Goal: Information Seeking & Learning: Check status

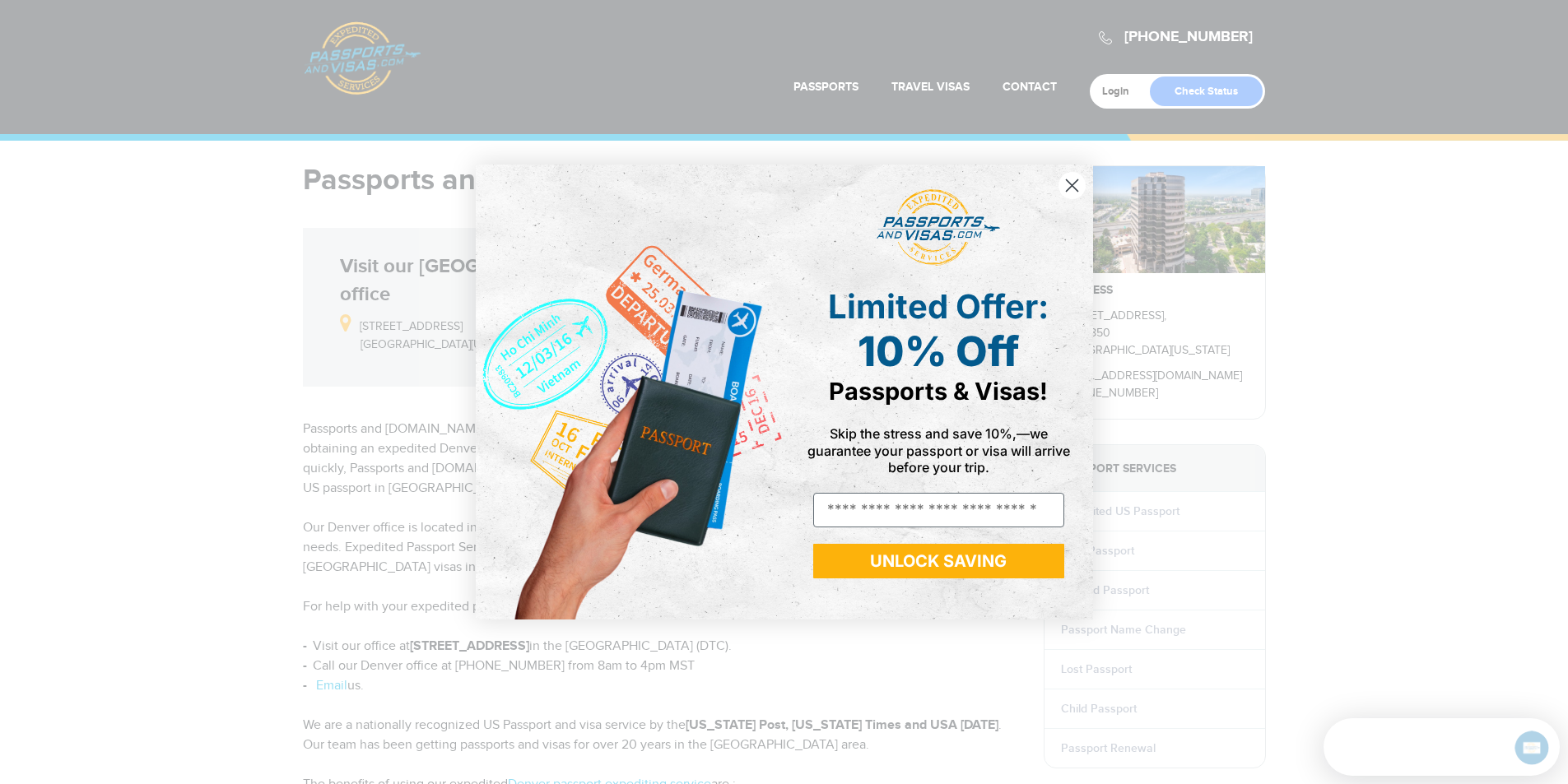
click at [1072, 184] on circle "Close dialog" at bounding box center [1071, 185] width 27 height 27
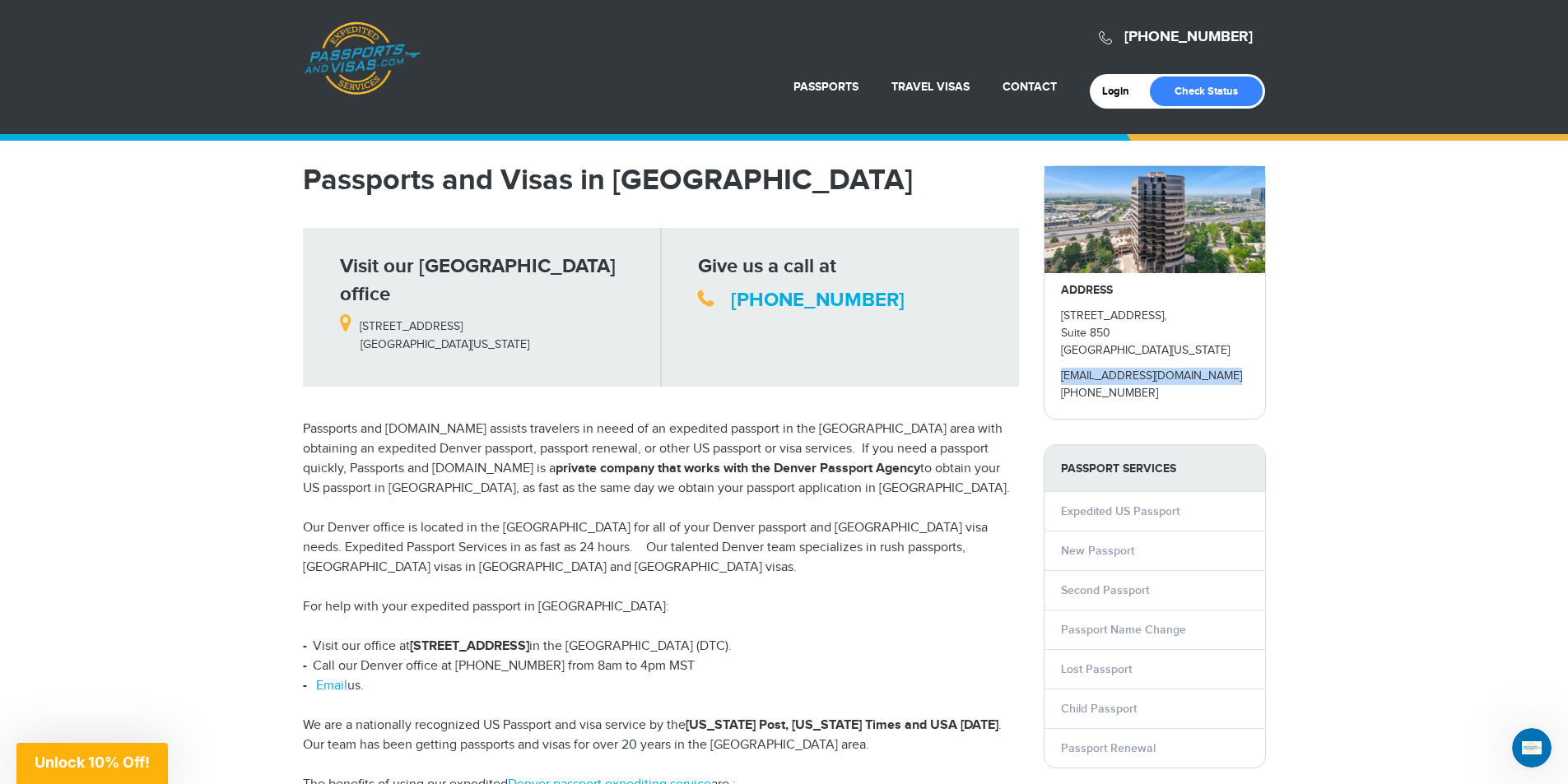
drag, startPoint x: 1227, startPoint y: 377, endPoint x: 1056, endPoint y: 371, distance: 171.1
click at [1056, 371] on div "ADDRESS 5251 DTC Parkway, Suite 850 Greenwood Village, Colorado 80111 denver@pa…" at bounding box center [1154, 345] width 220 height 145
click at [1218, 93] on link "Check Status" at bounding box center [1206, 91] width 113 height 30
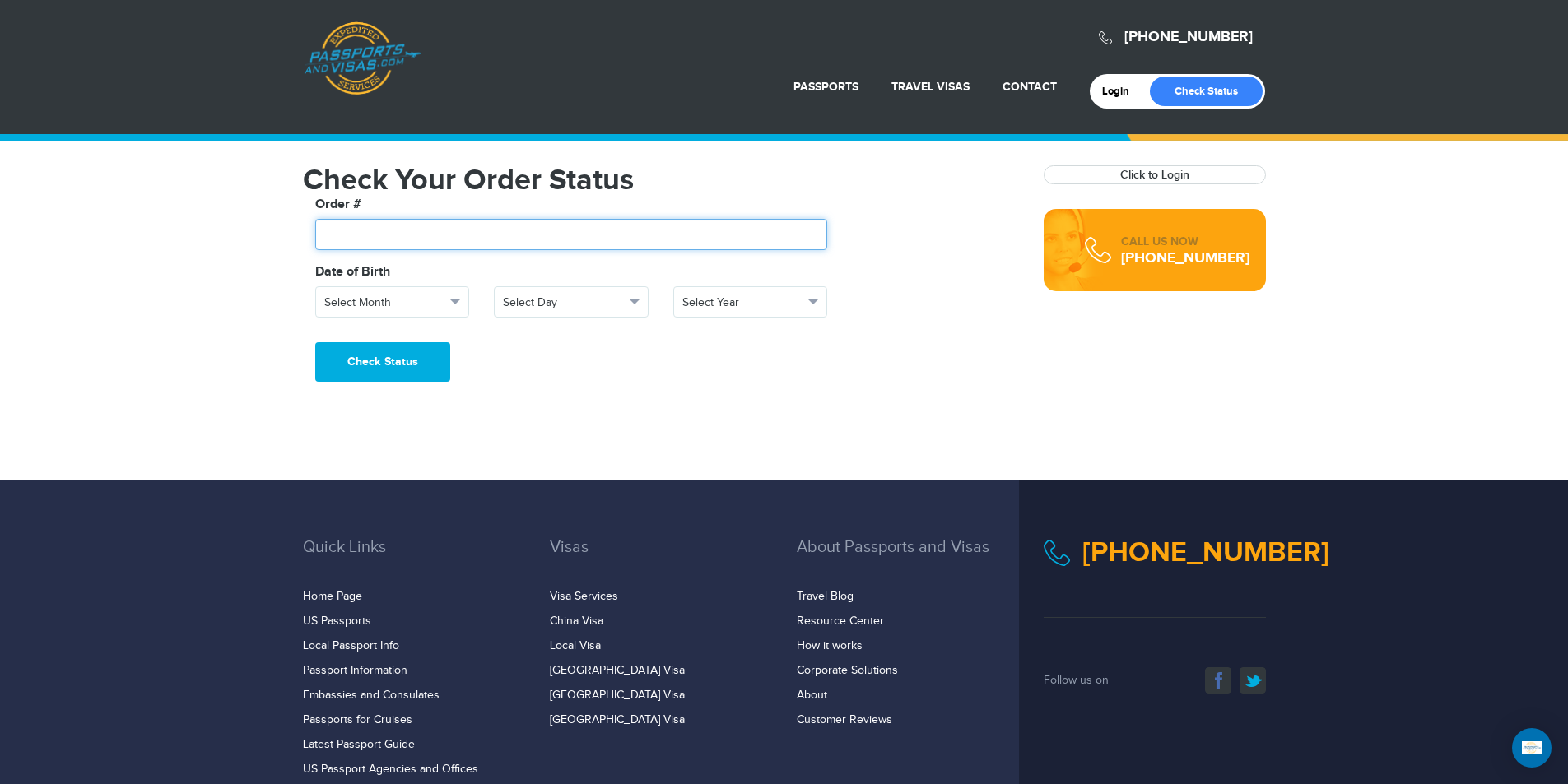
click at [621, 236] on input "text" at bounding box center [571, 234] width 513 height 31
click at [457, 302] on span "button" at bounding box center [455, 302] width 10 height 5
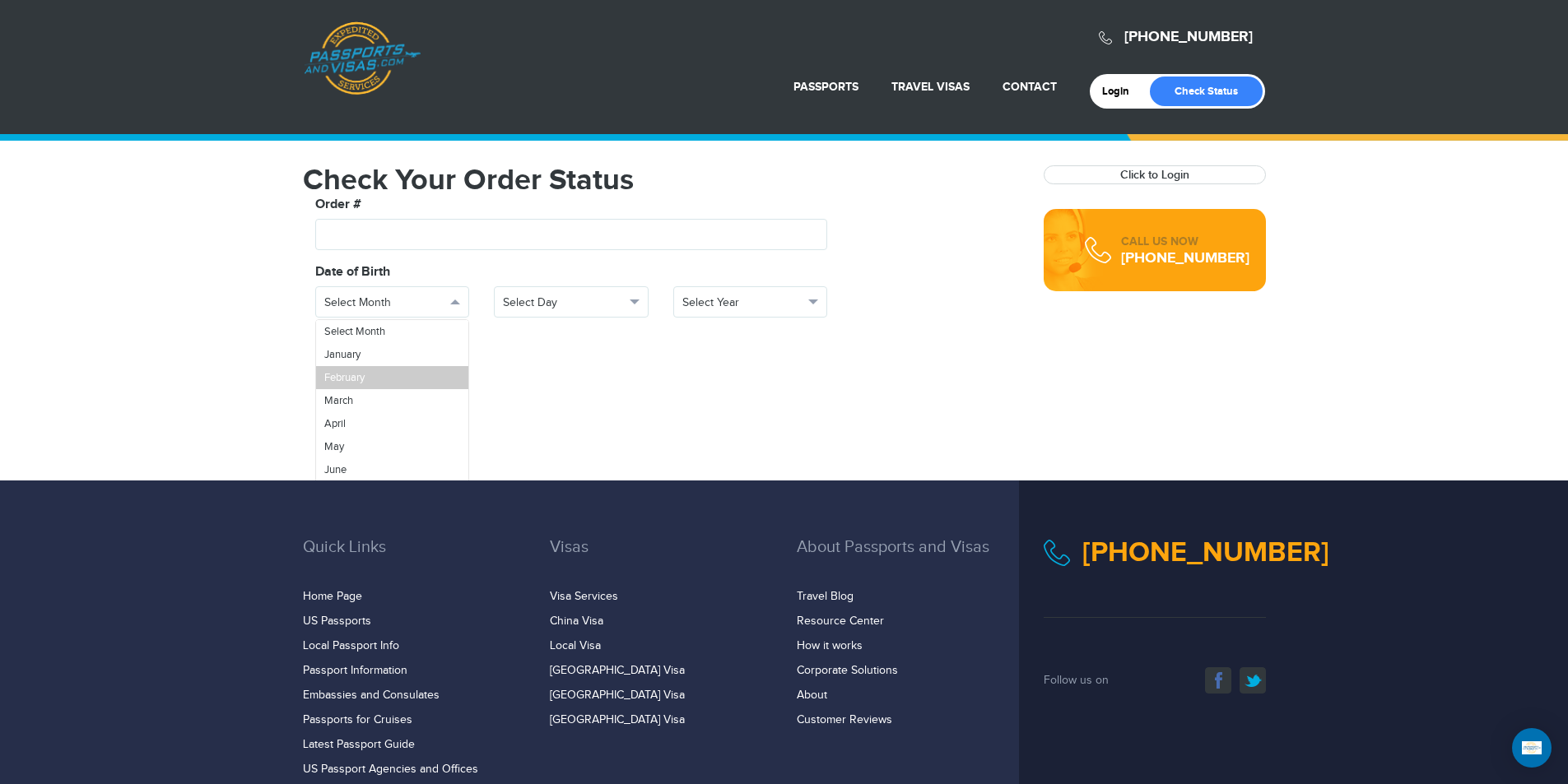
click at [425, 380] on link "February" at bounding box center [392, 377] width 153 height 23
click at [636, 302] on span "button" at bounding box center [635, 302] width 10 height 5
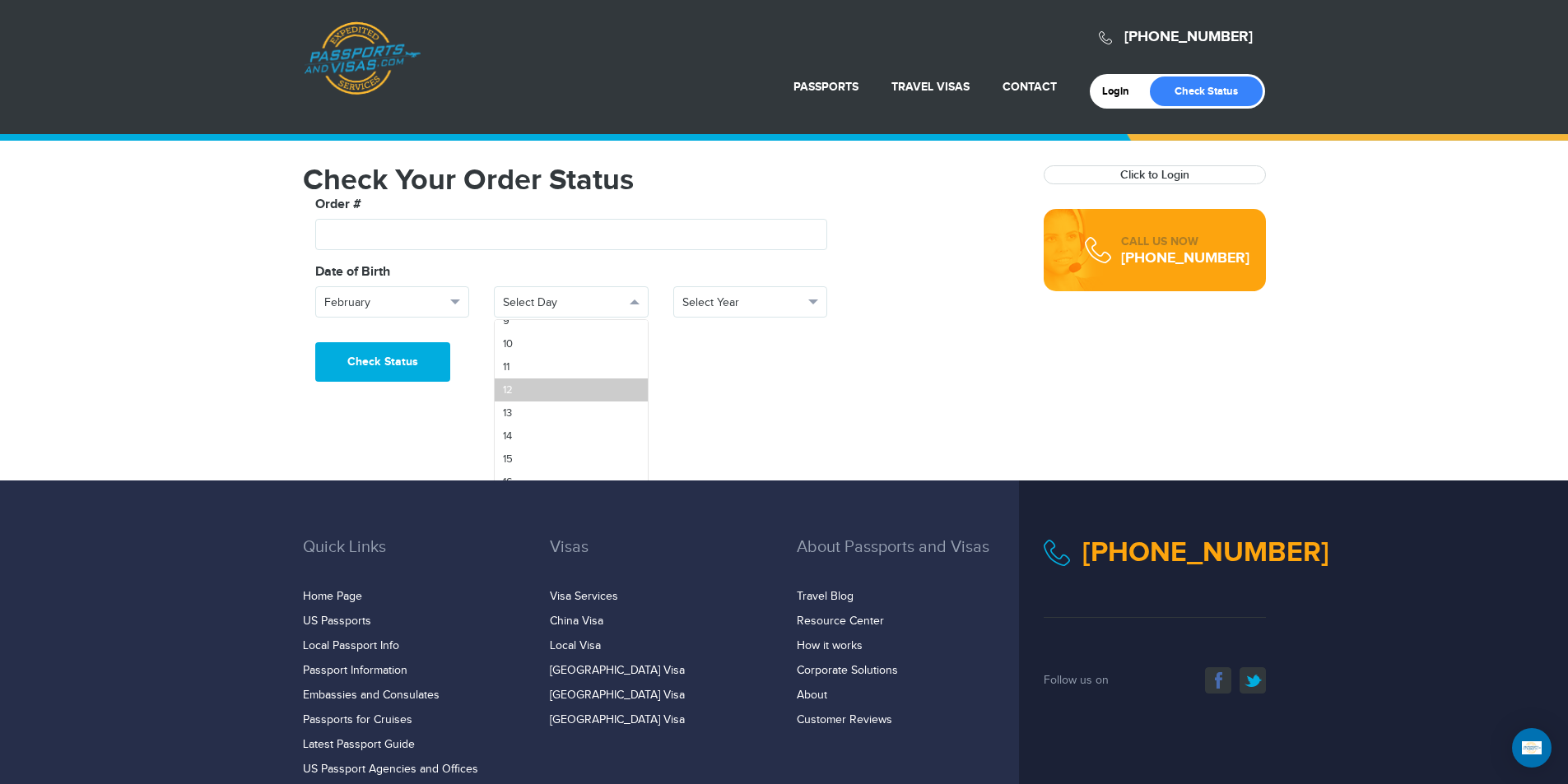
scroll to position [247, 0]
click at [562, 444] on link "16" at bounding box center [571, 452] width 153 height 23
click at [814, 295] on button "Select Year" at bounding box center [750, 302] width 155 height 31
click at [750, 420] on link "1972" at bounding box center [750, 423] width 153 height 23
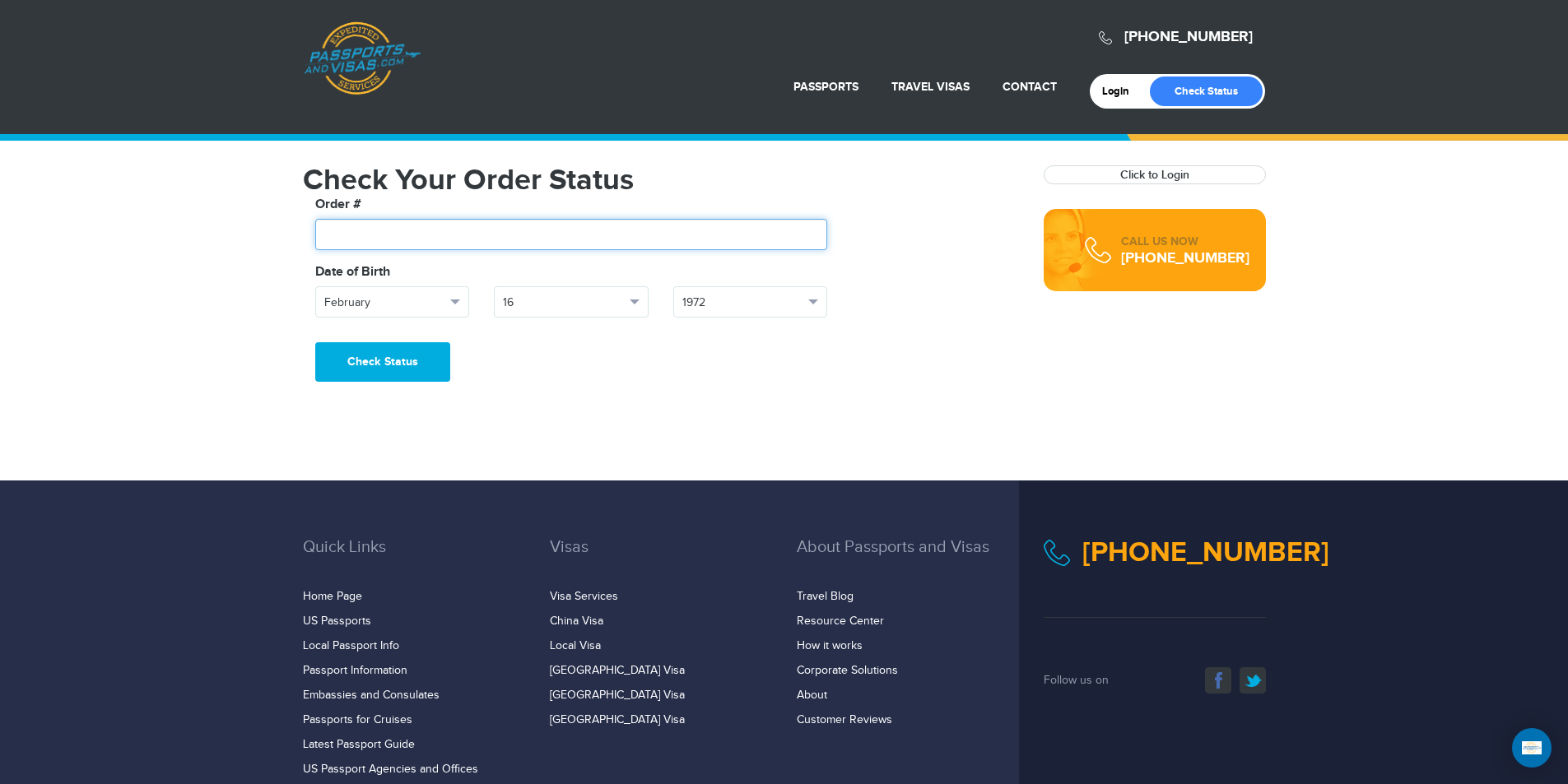
click at [669, 244] on input "text" at bounding box center [571, 234] width 513 height 31
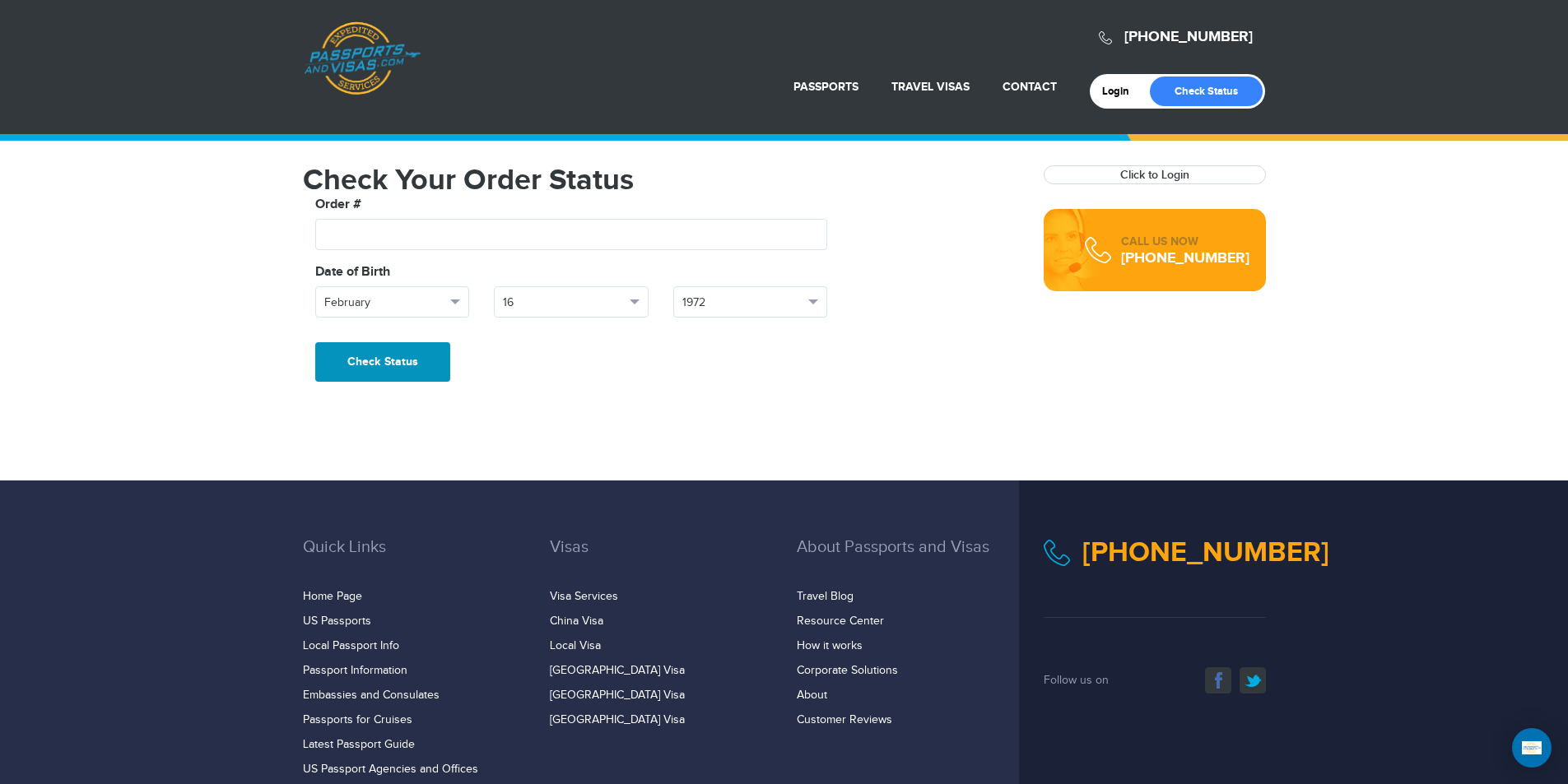
click at [377, 357] on button "Check Status" at bounding box center [382, 361] width 135 height 39
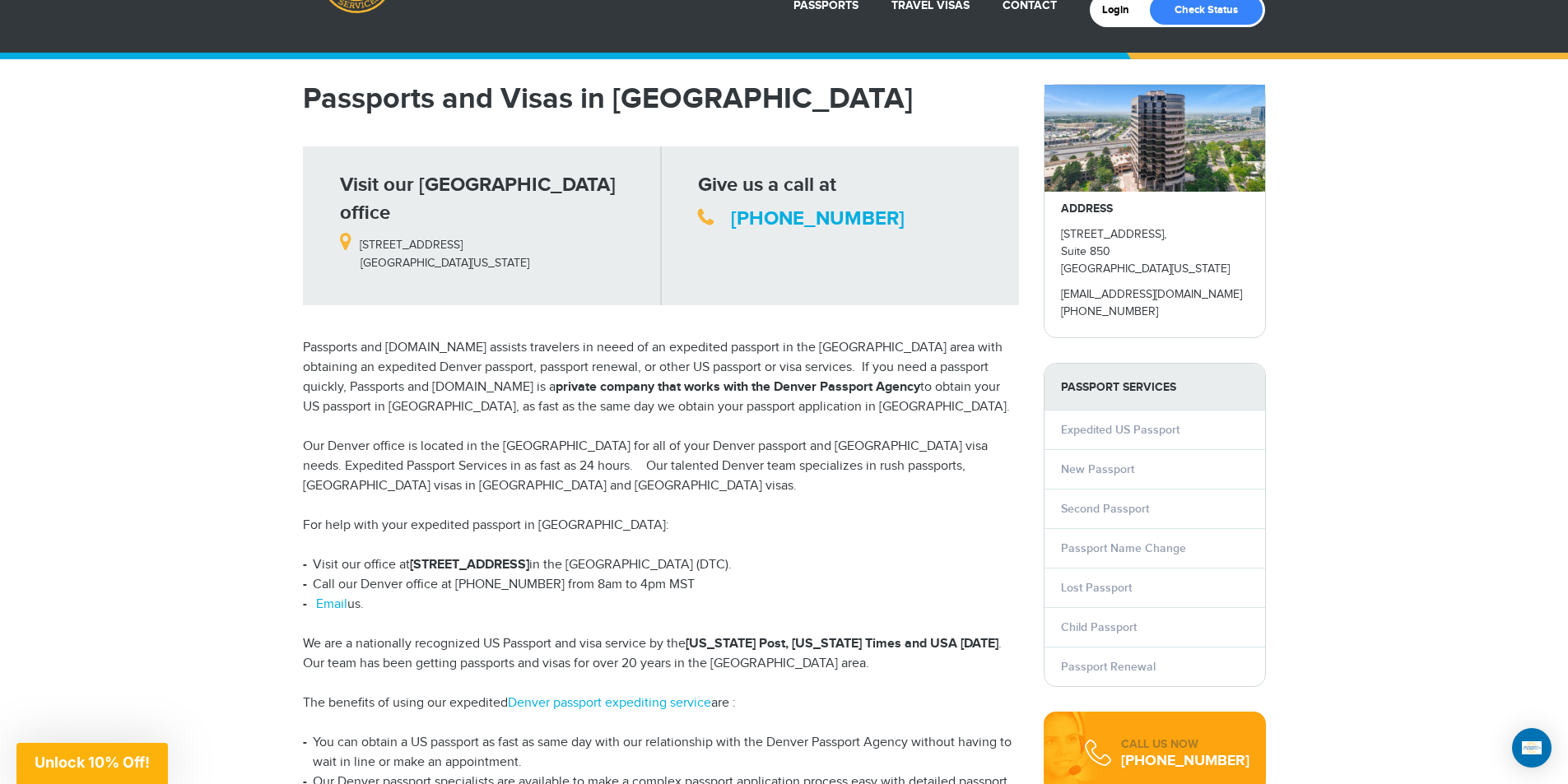
scroll to position [82, 0]
